Goal: Check status: Check status

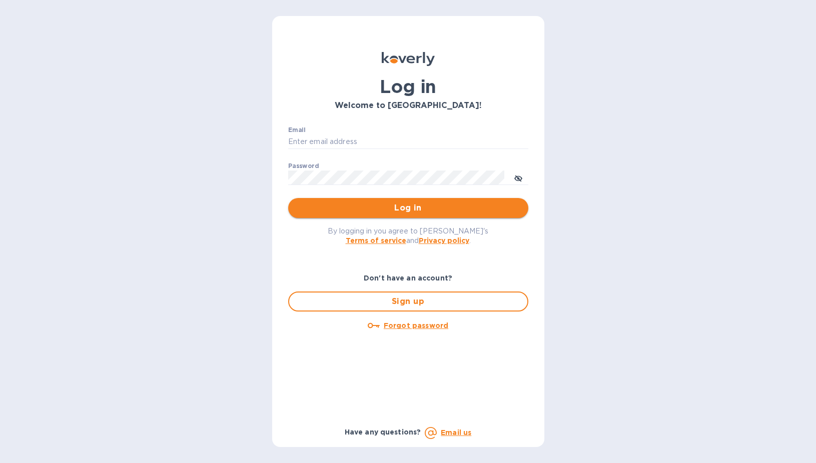
type input "sgupta@ardentgloballogistics.com"
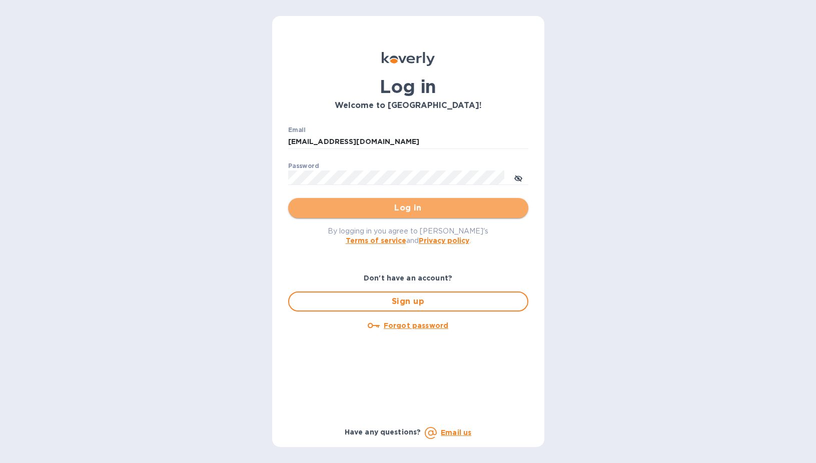
click at [433, 202] on span "Log in" at bounding box center [408, 208] width 224 height 12
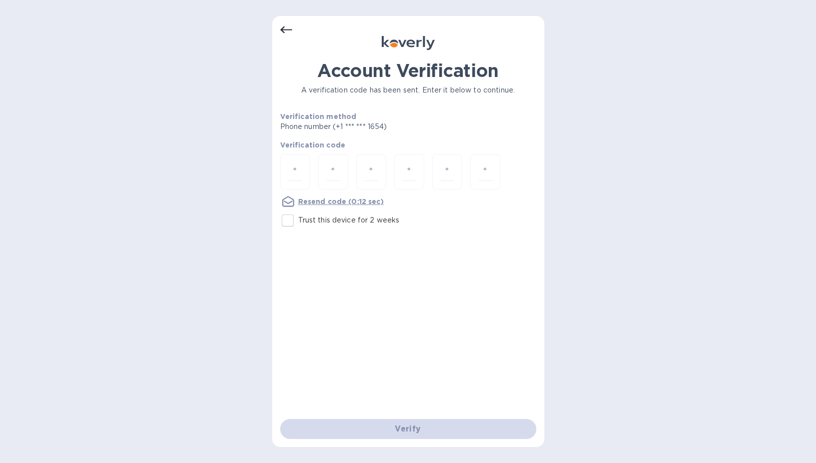
click at [358, 214] on label "Trust this device for 2 weeks" at bounding box center [338, 220] width 123 height 21
click at [298, 214] on input "Trust this device for 2 weeks" at bounding box center [287, 220] width 21 height 21
checkbox input "true"
click at [285, 175] on div at bounding box center [295, 172] width 30 height 36
type input "7"
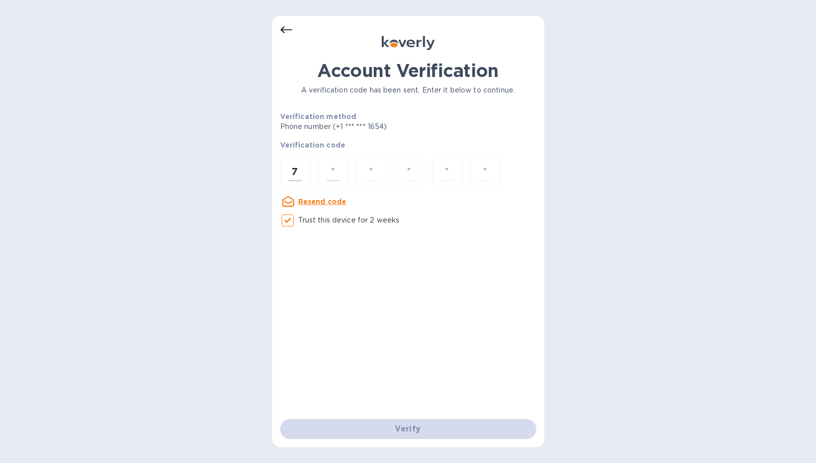
type input "9"
type input "8"
type input "6"
type input "2"
type input "1"
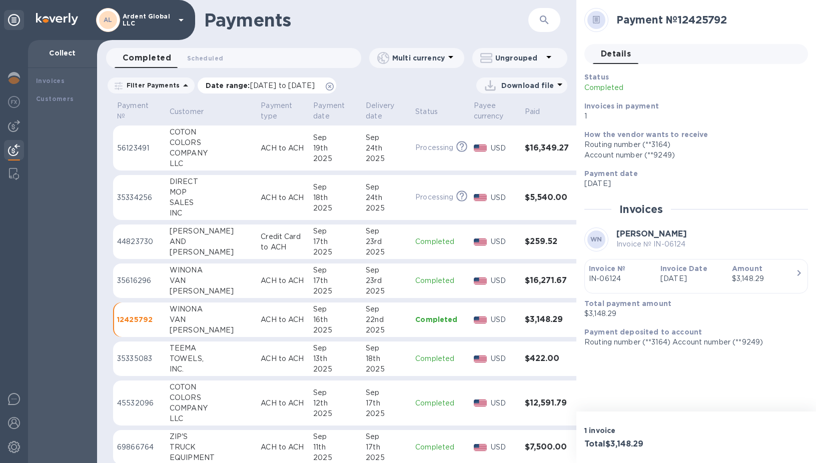
click at [334, 89] on icon at bounding box center [330, 87] width 8 height 8
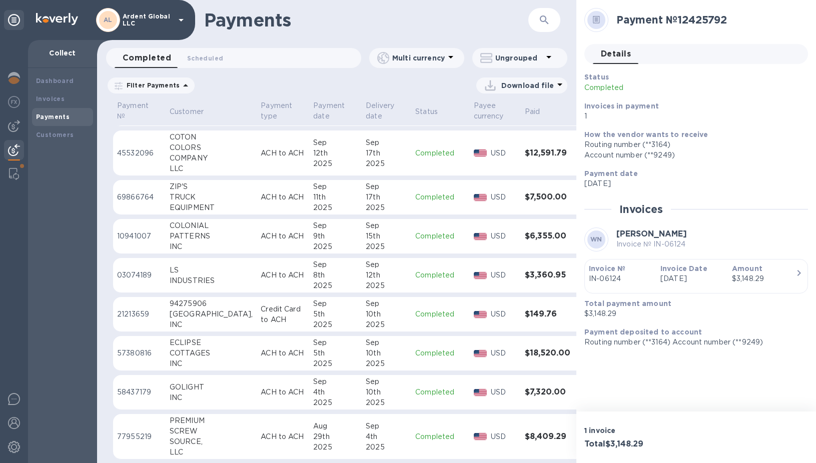
scroll to position [500, 0]
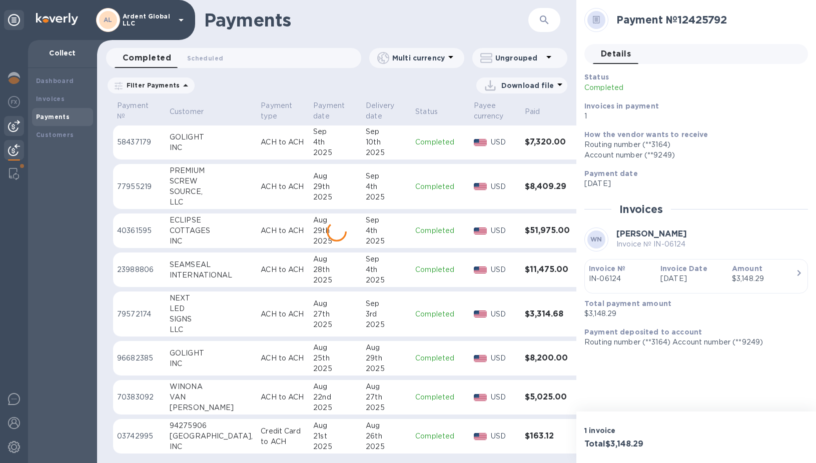
click at [18, 129] on img at bounding box center [14, 126] width 12 height 12
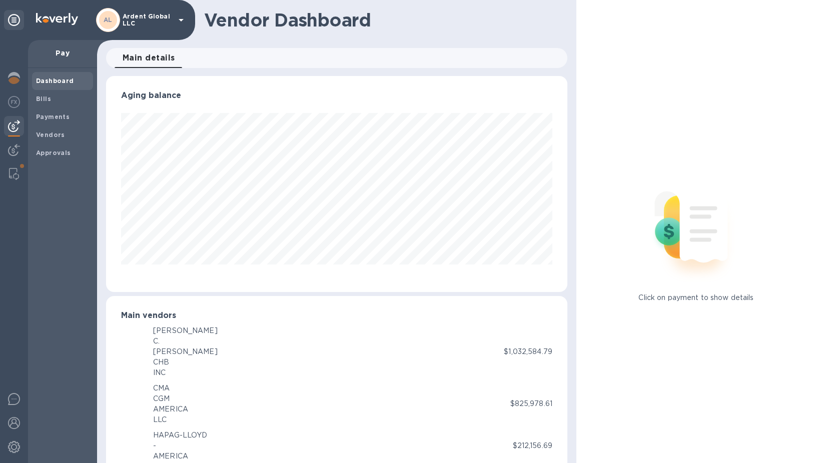
scroll to position [500114, 499872]
click at [59, 112] on span "Payments" at bounding box center [53, 117] width 34 height 10
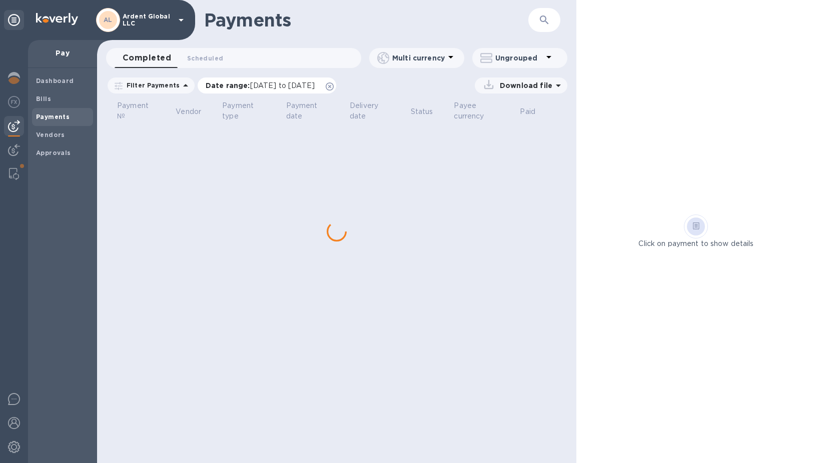
click at [334, 87] on icon at bounding box center [330, 87] width 8 height 8
